Goal: Navigation & Orientation: Go to known website

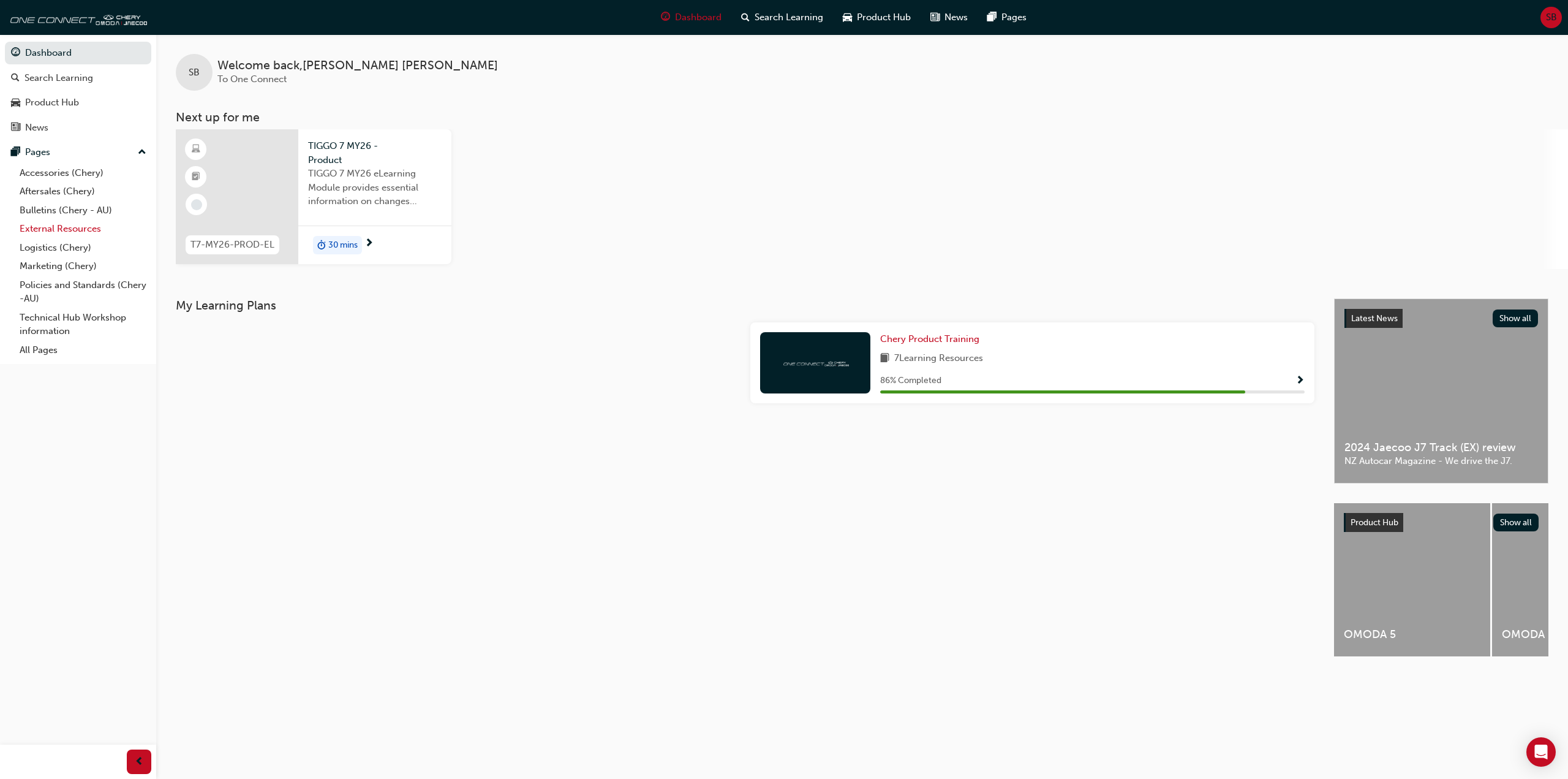
click at [49, 226] on link "External Resources" at bounding box center [83, 229] width 136 height 19
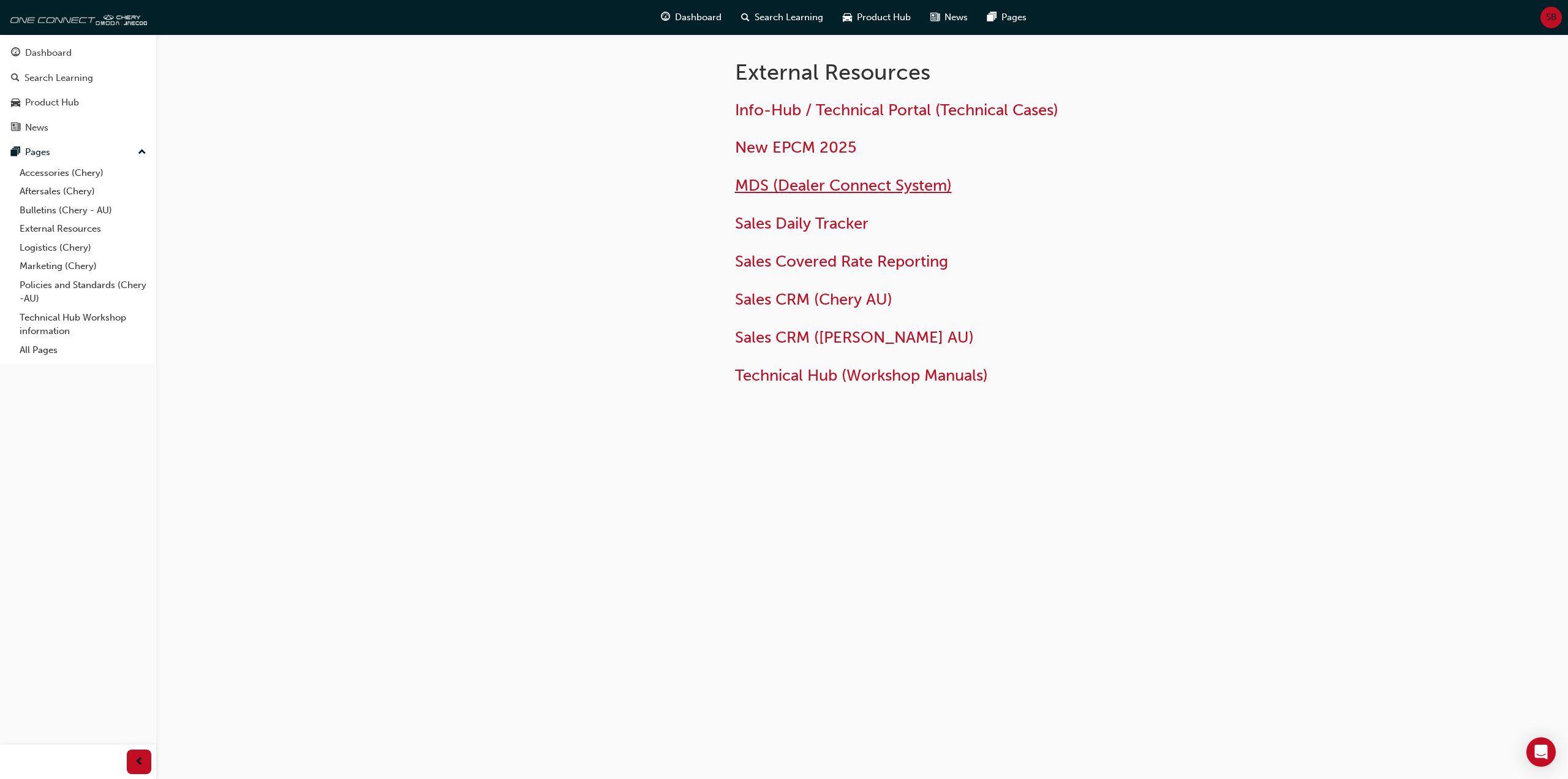
click at [794, 179] on span "MDS (Dealer Connect System)" at bounding box center [843, 186] width 217 height 19
click at [794, 149] on span "New EPCM 2025" at bounding box center [795, 147] width 121 height 19
